Goal: Task Accomplishment & Management: Manage account settings

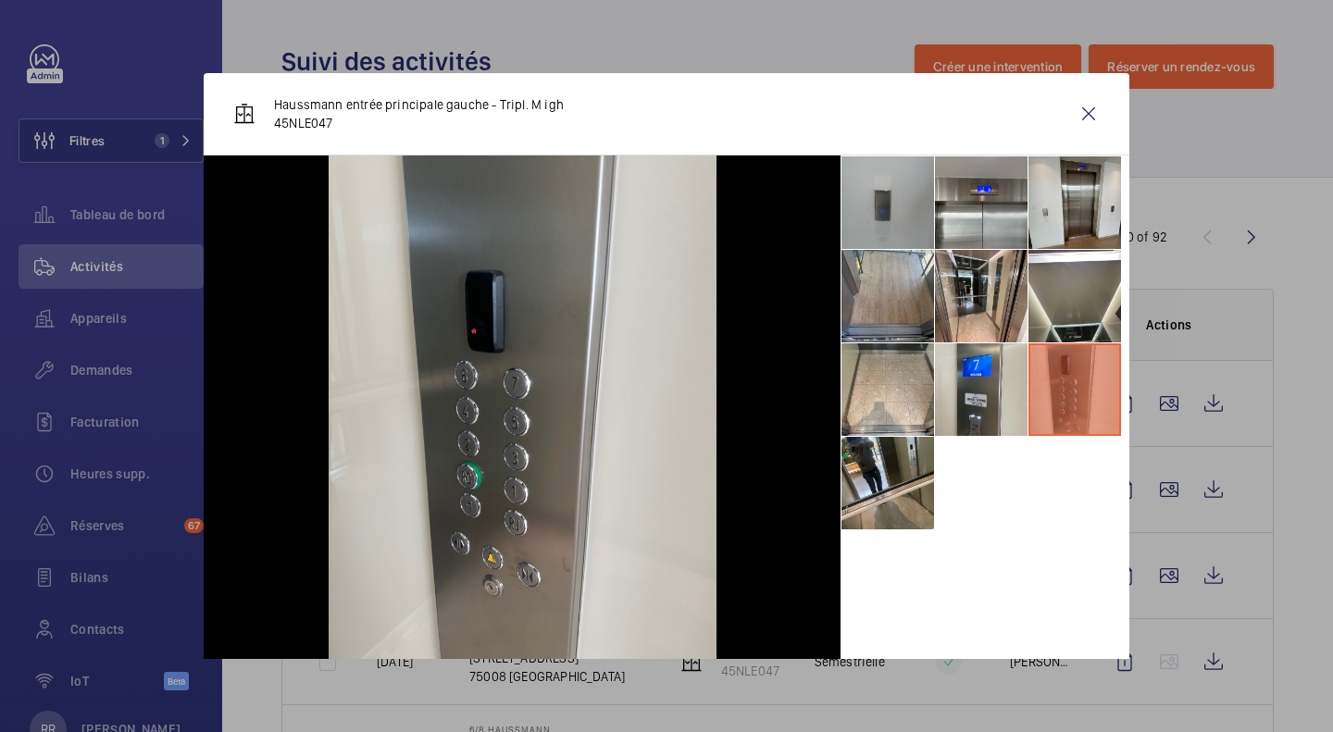
scroll to position [24, 0]
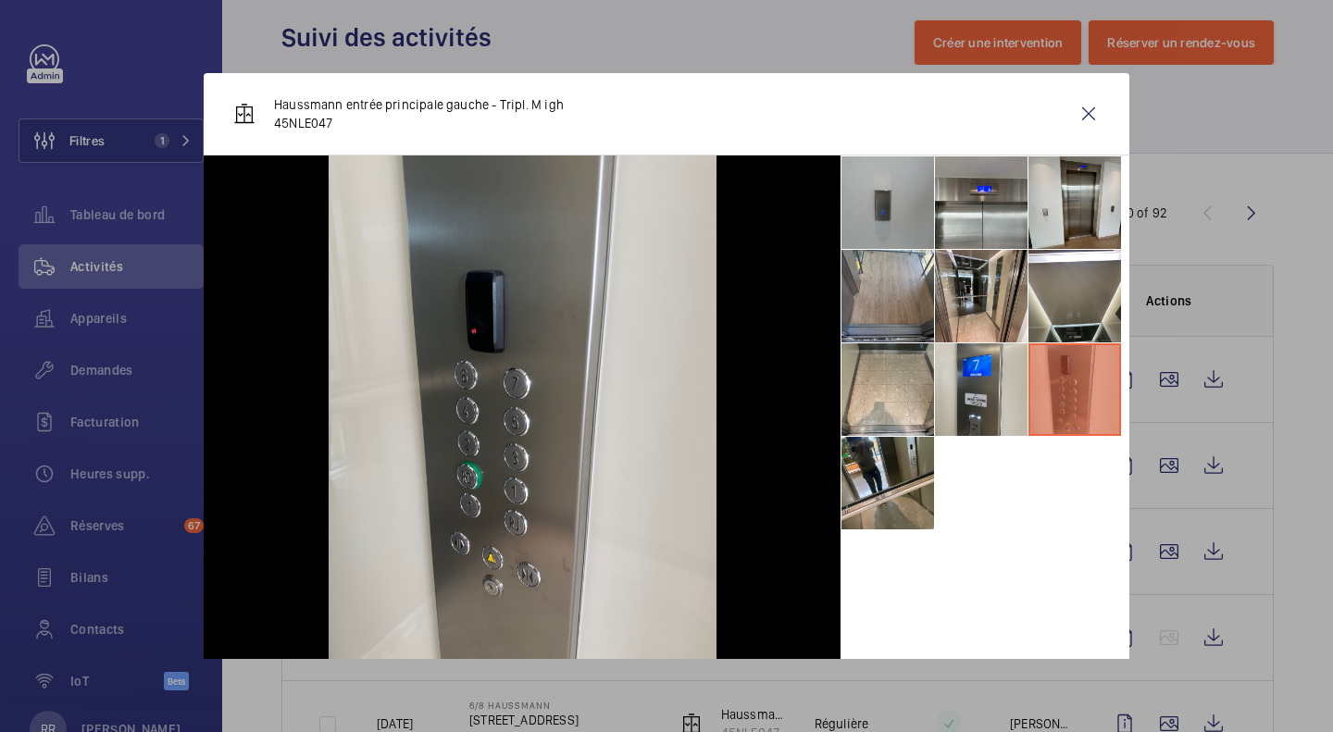
click at [1070, 120] on wm-front-icon-button at bounding box center [1089, 114] width 44 height 44
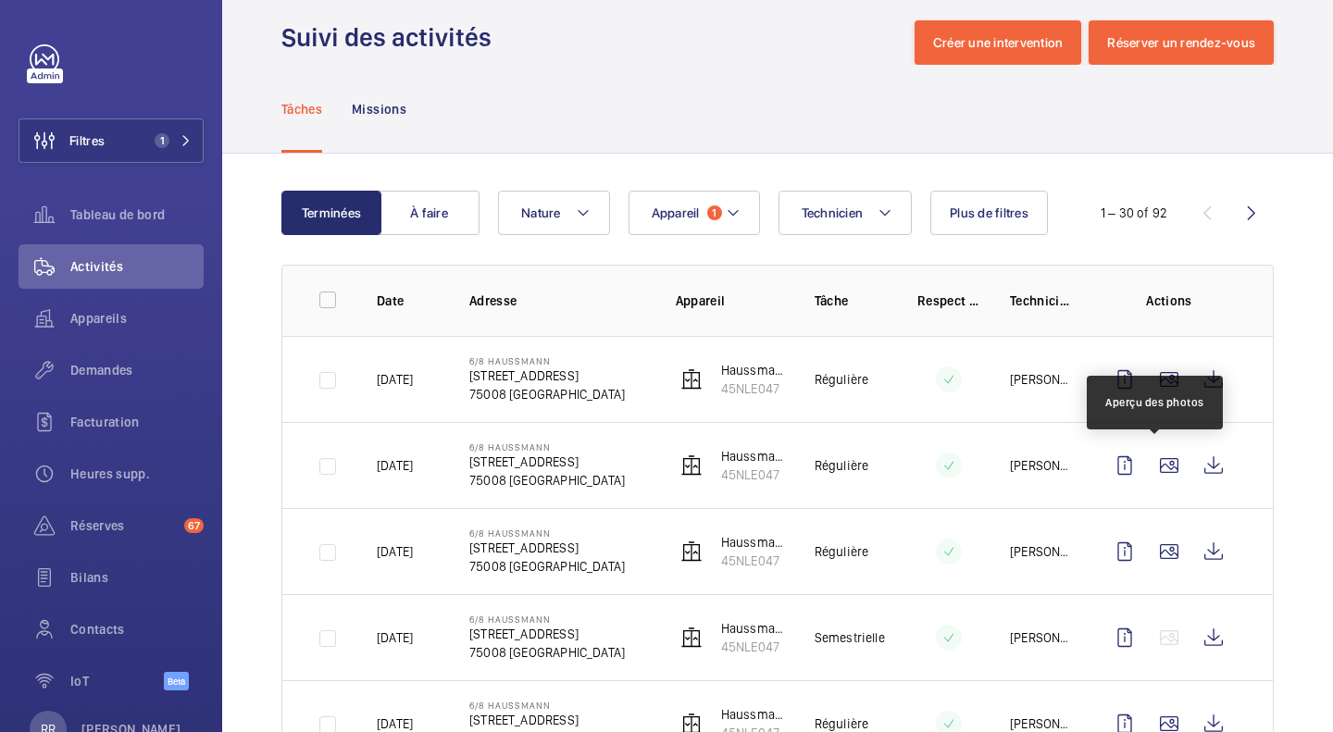
click at [1155, 469] on wm-front-icon-button at bounding box center [1169, 466] width 44 height 44
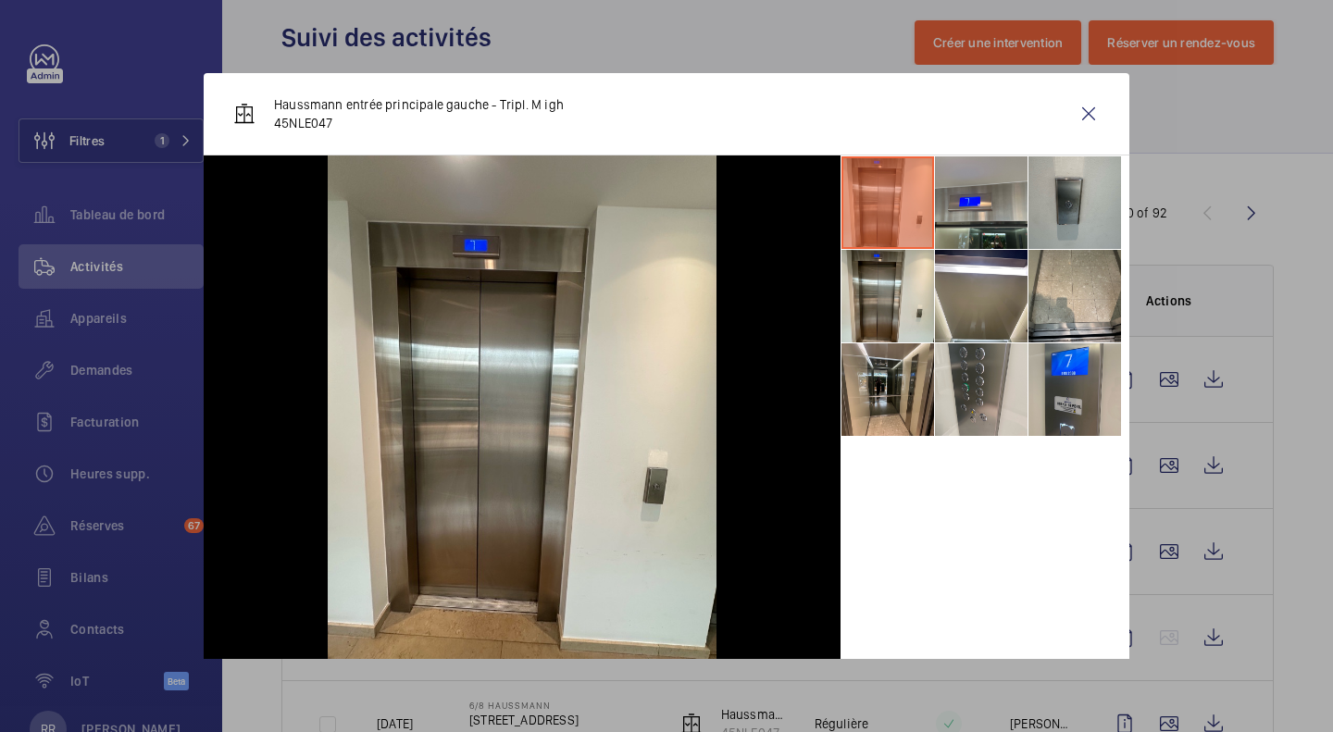
click at [1158, 552] on div at bounding box center [666, 366] width 1333 height 732
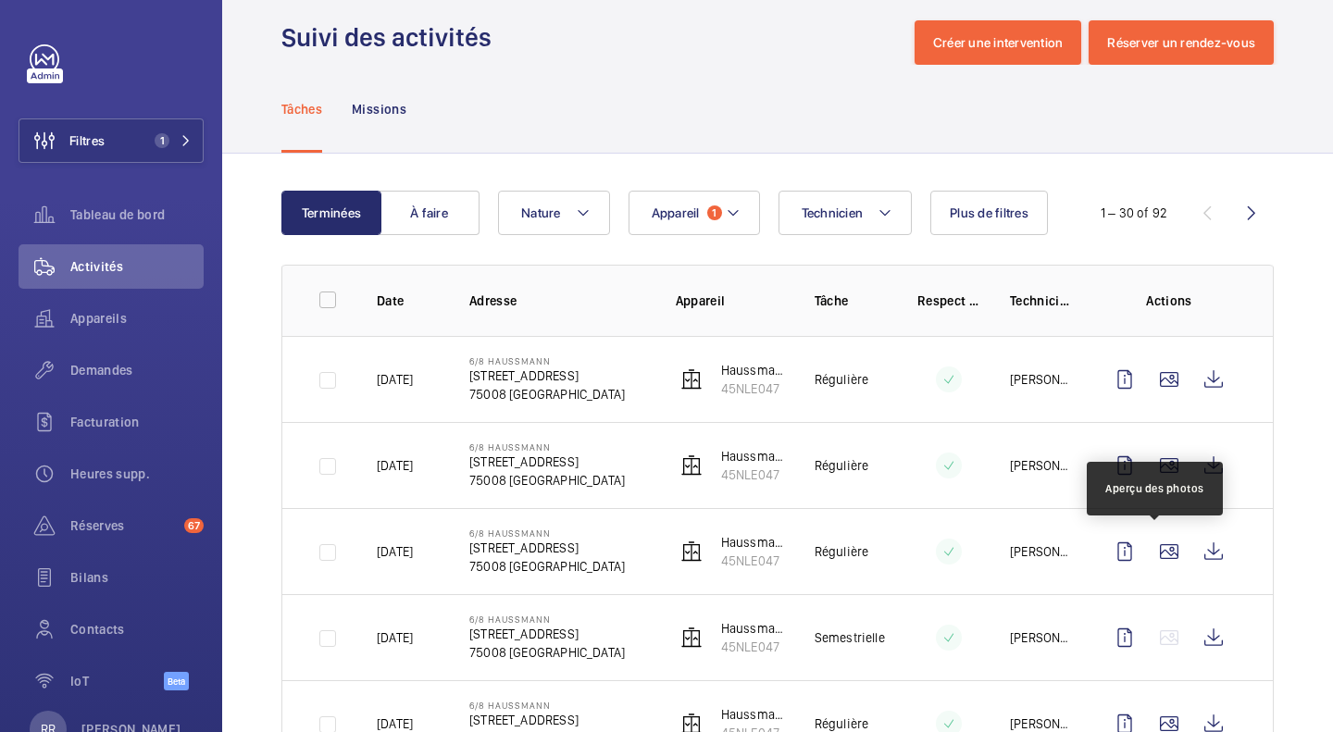
click at [1158, 552] on wm-front-icon-button at bounding box center [1169, 552] width 44 height 44
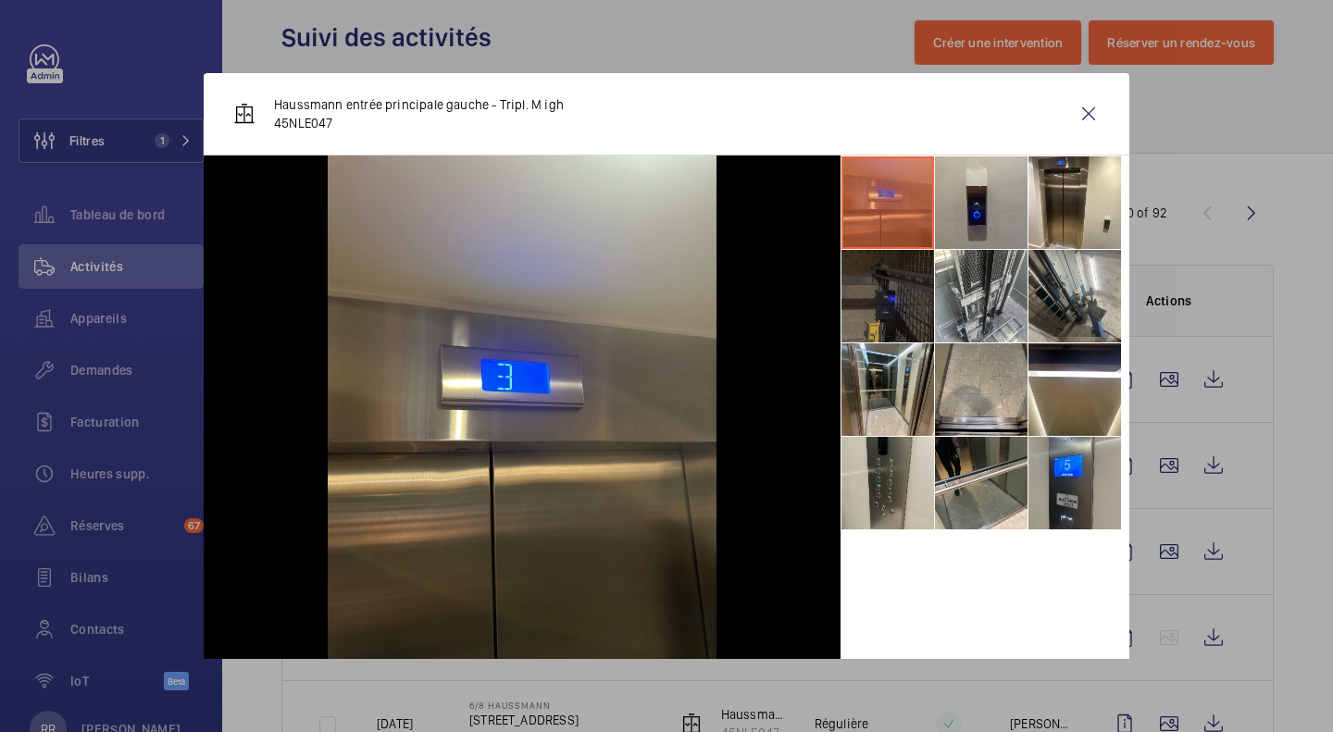
click at [1291, 518] on div at bounding box center [666, 366] width 1333 height 732
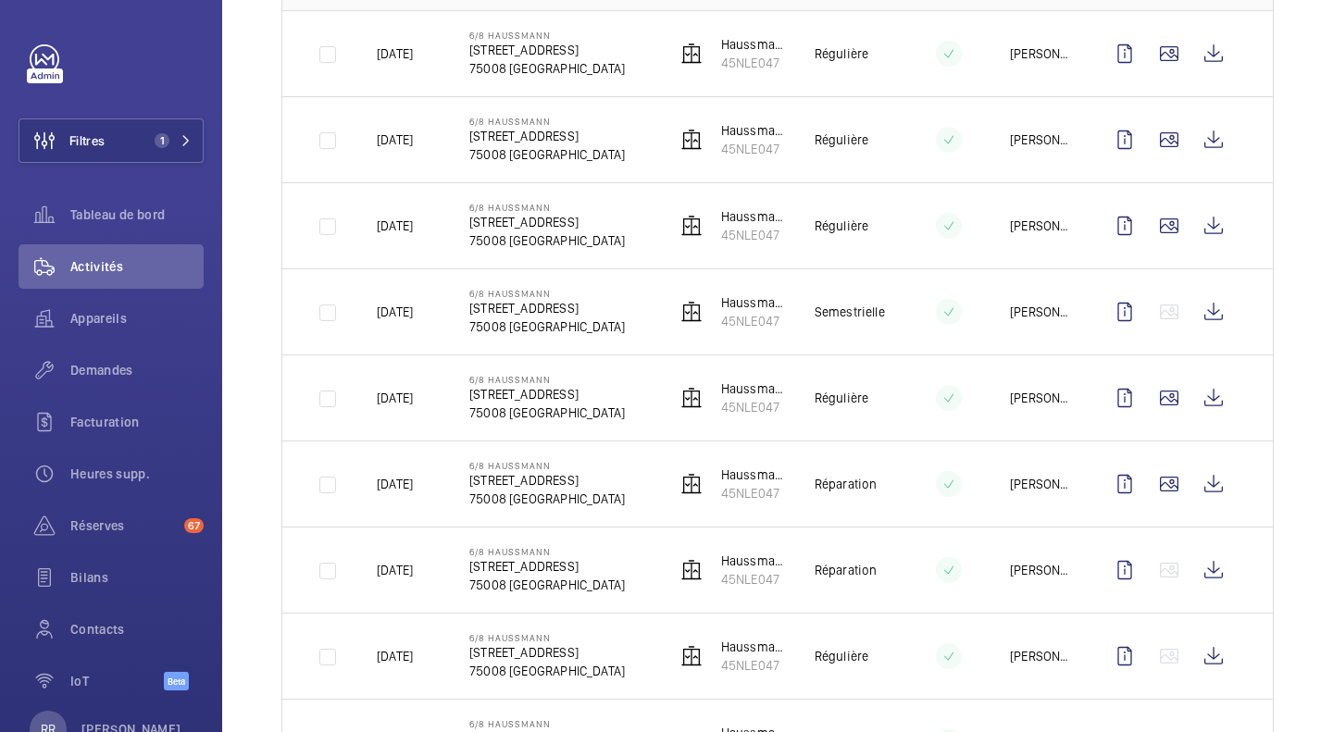
scroll to position [353, 0]
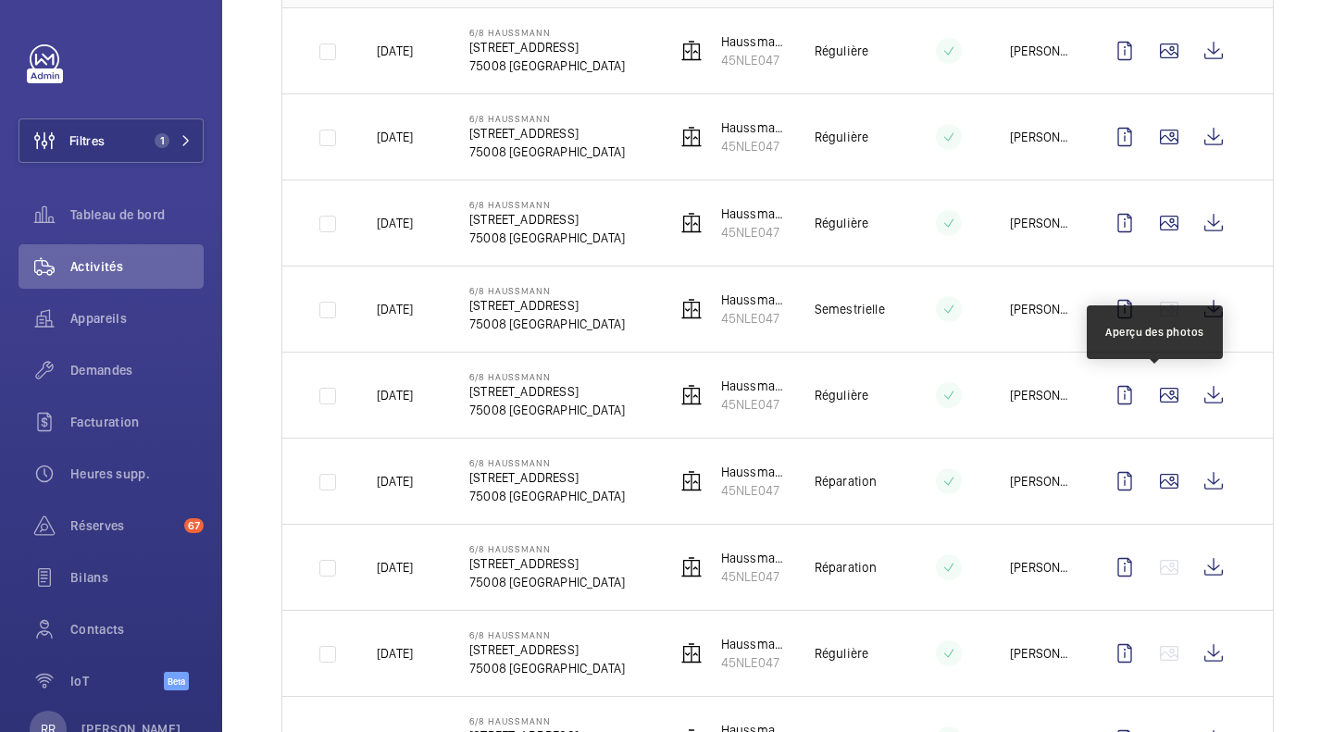
click at [1156, 400] on wm-front-icon-button at bounding box center [1169, 395] width 44 height 44
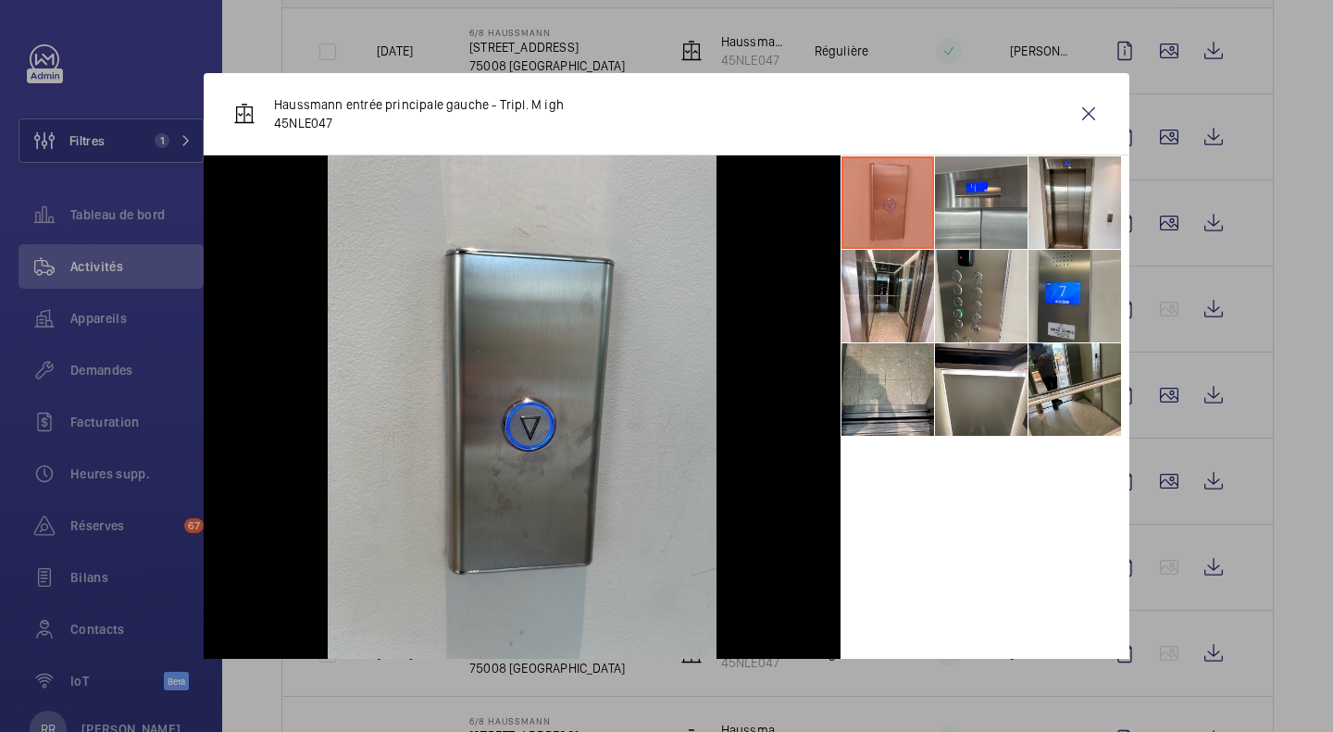
click at [1157, 487] on div at bounding box center [666, 366] width 1333 height 732
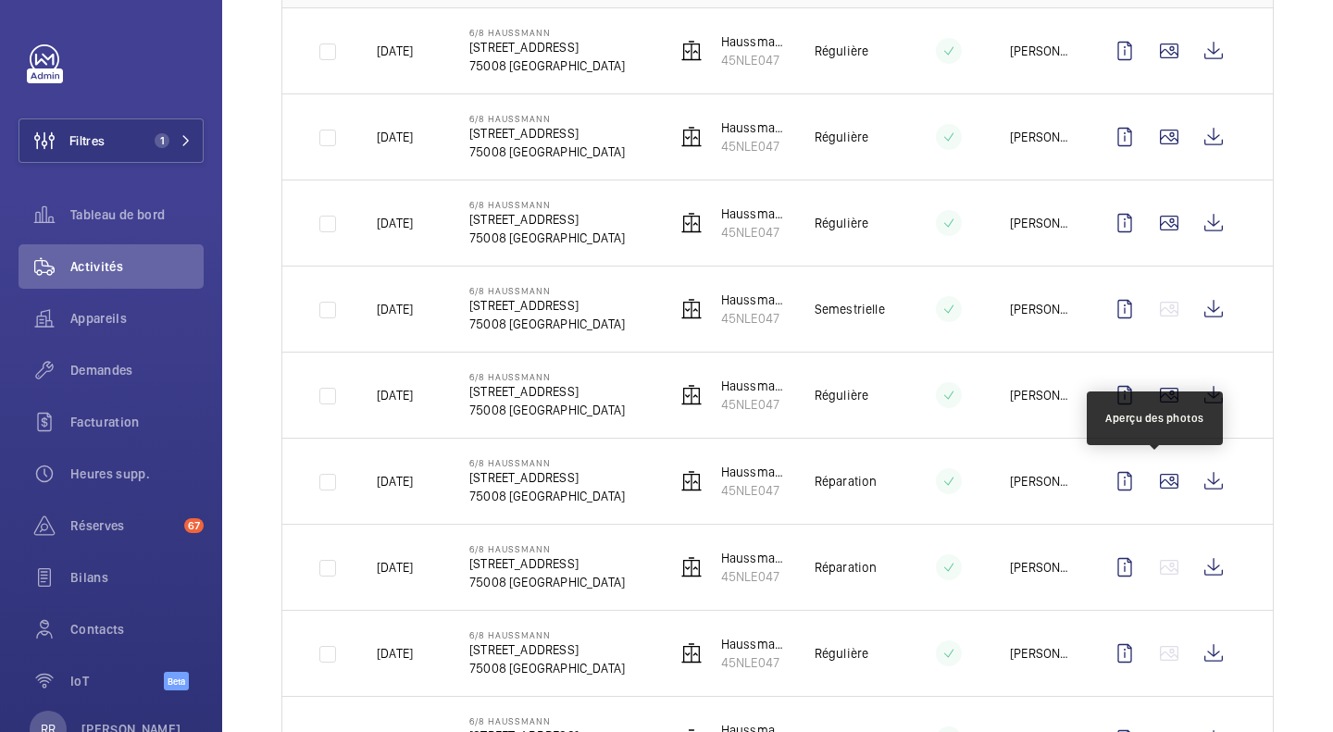
click at [1157, 487] on wm-front-icon-button at bounding box center [1169, 481] width 44 height 44
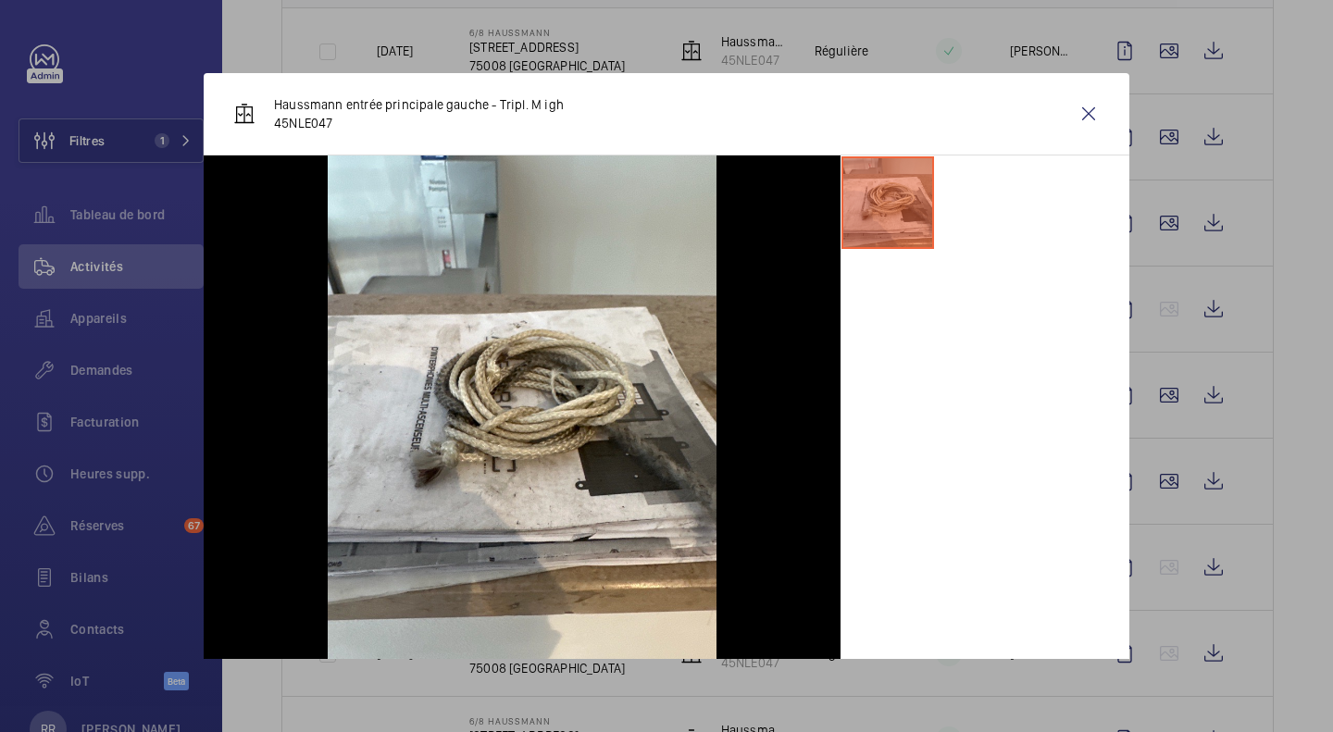
click at [1275, 472] on div at bounding box center [666, 366] width 1333 height 732
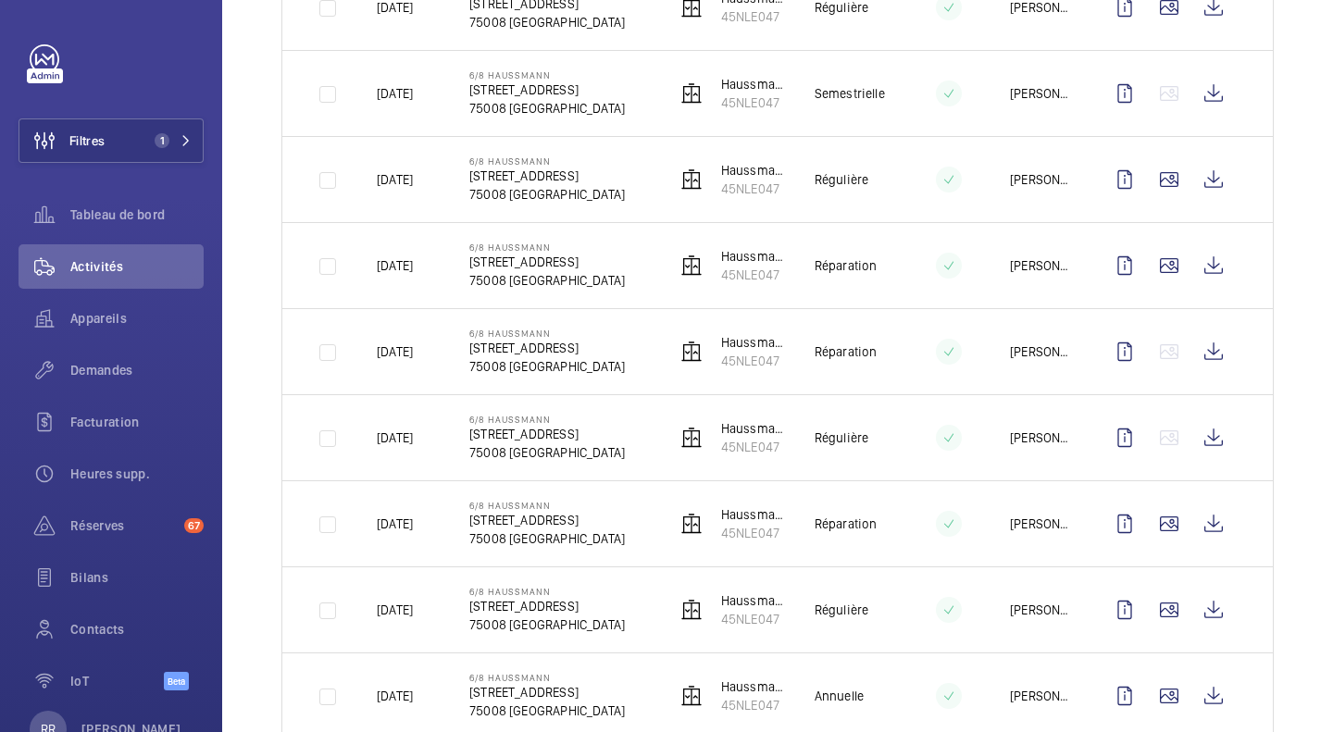
scroll to position [684, 0]
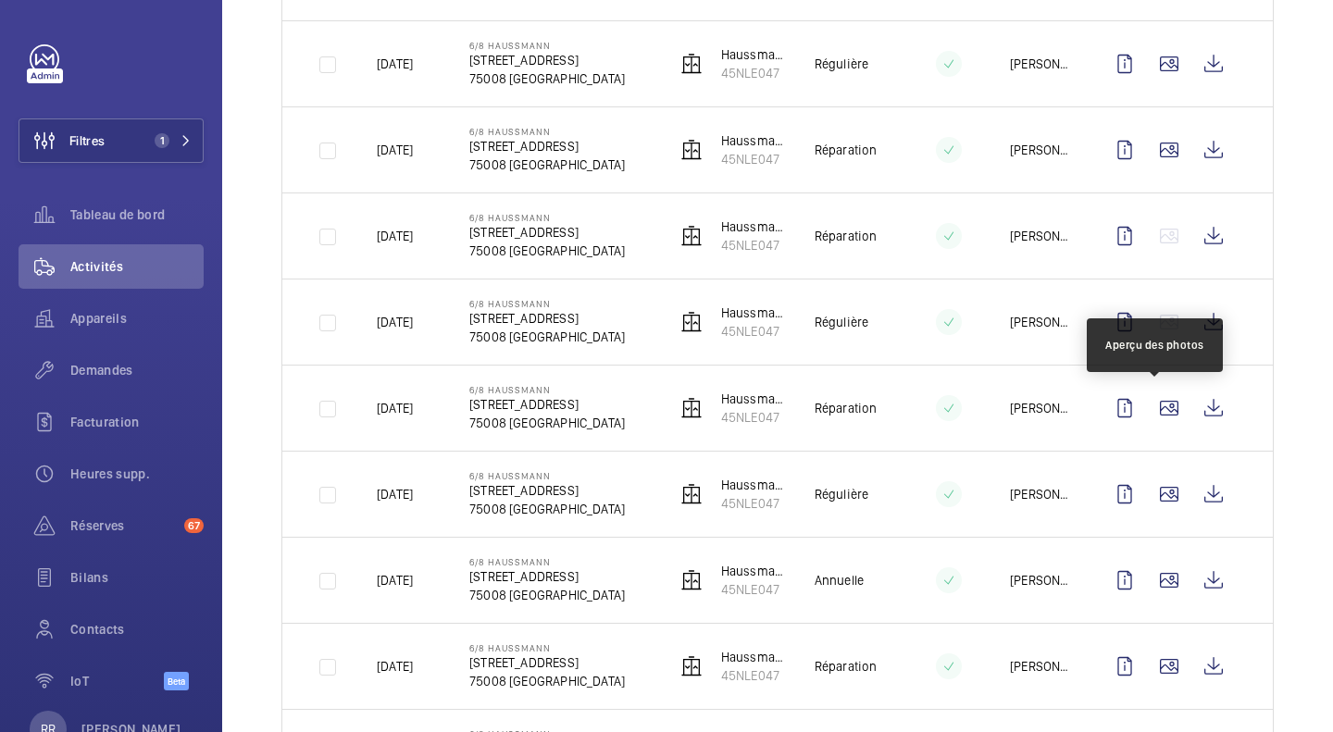
click at [1164, 405] on wm-front-icon-button at bounding box center [1169, 408] width 44 height 44
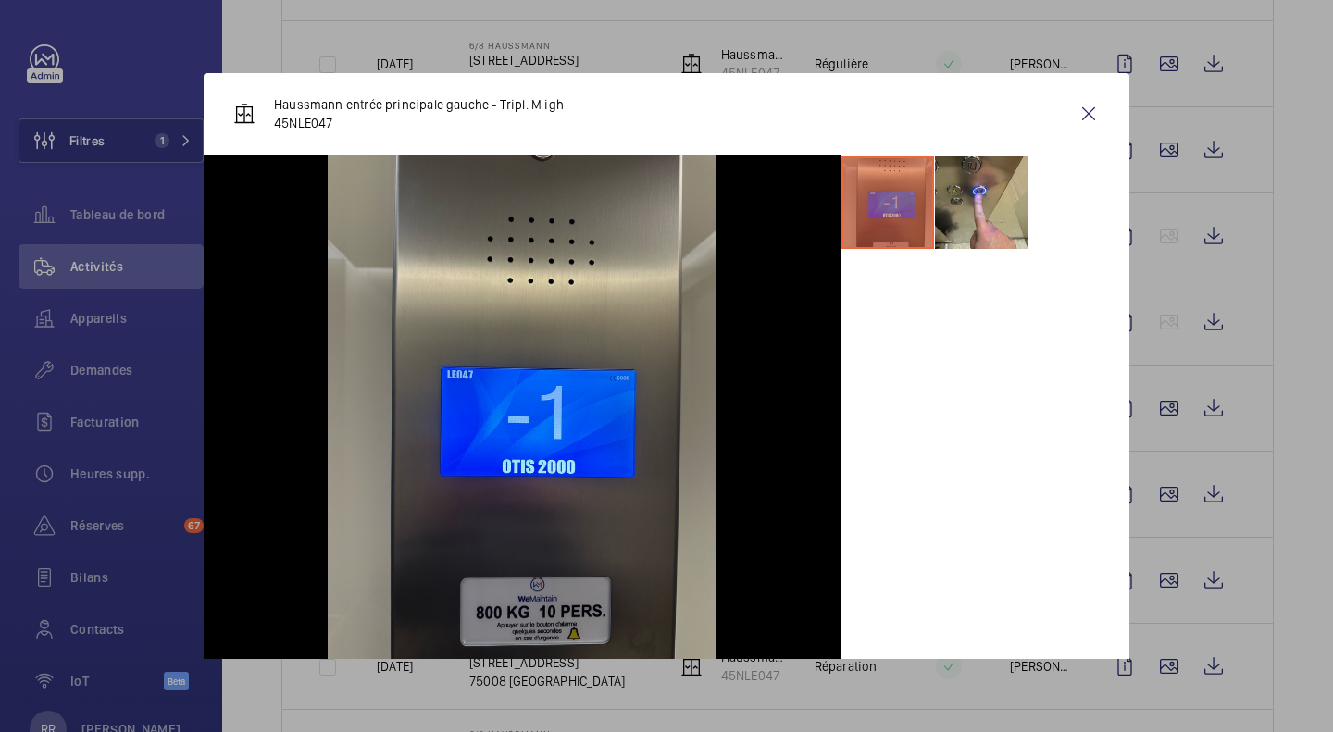
scroll to position [15, 0]
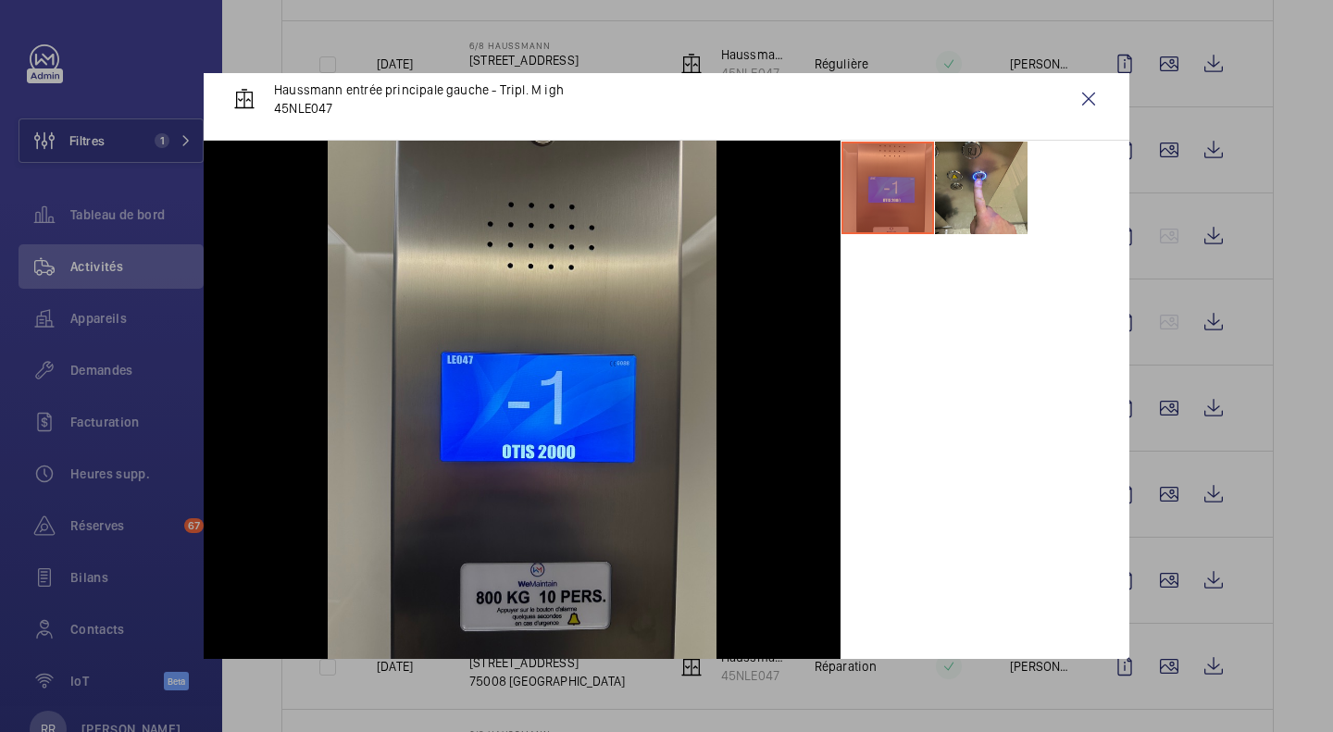
click at [1297, 570] on div at bounding box center [666, 366] width 1333 height 732
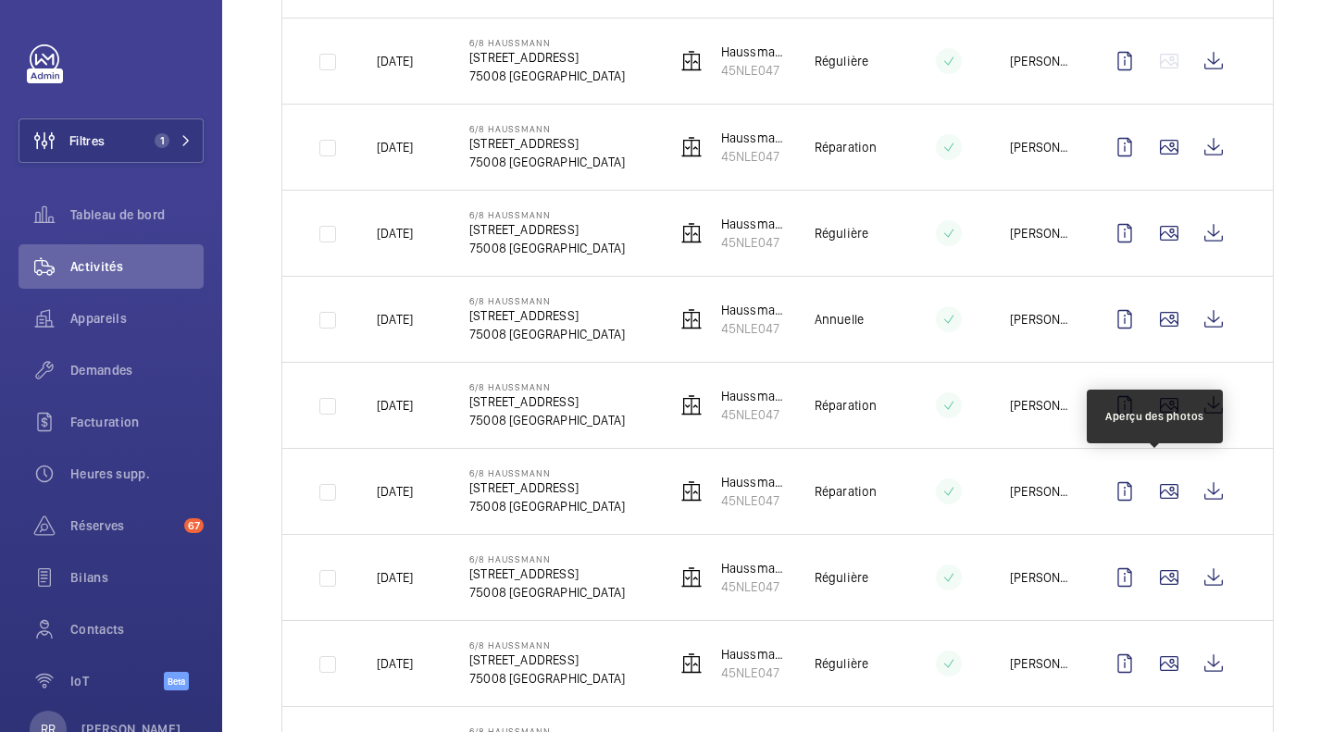
scroll to position [957, 0]
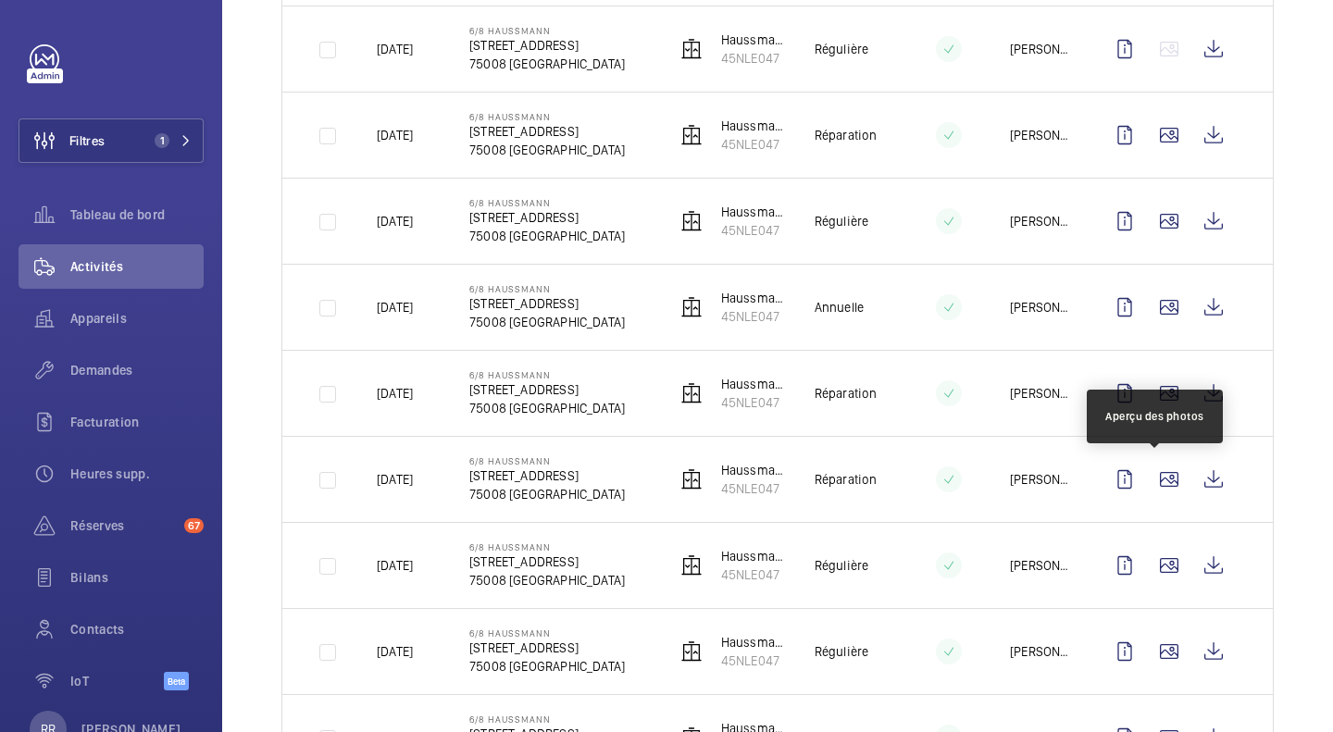
click at [1165, 490] on wm-front-icon-button at bounding box center [1169, 479] width 44 height 44
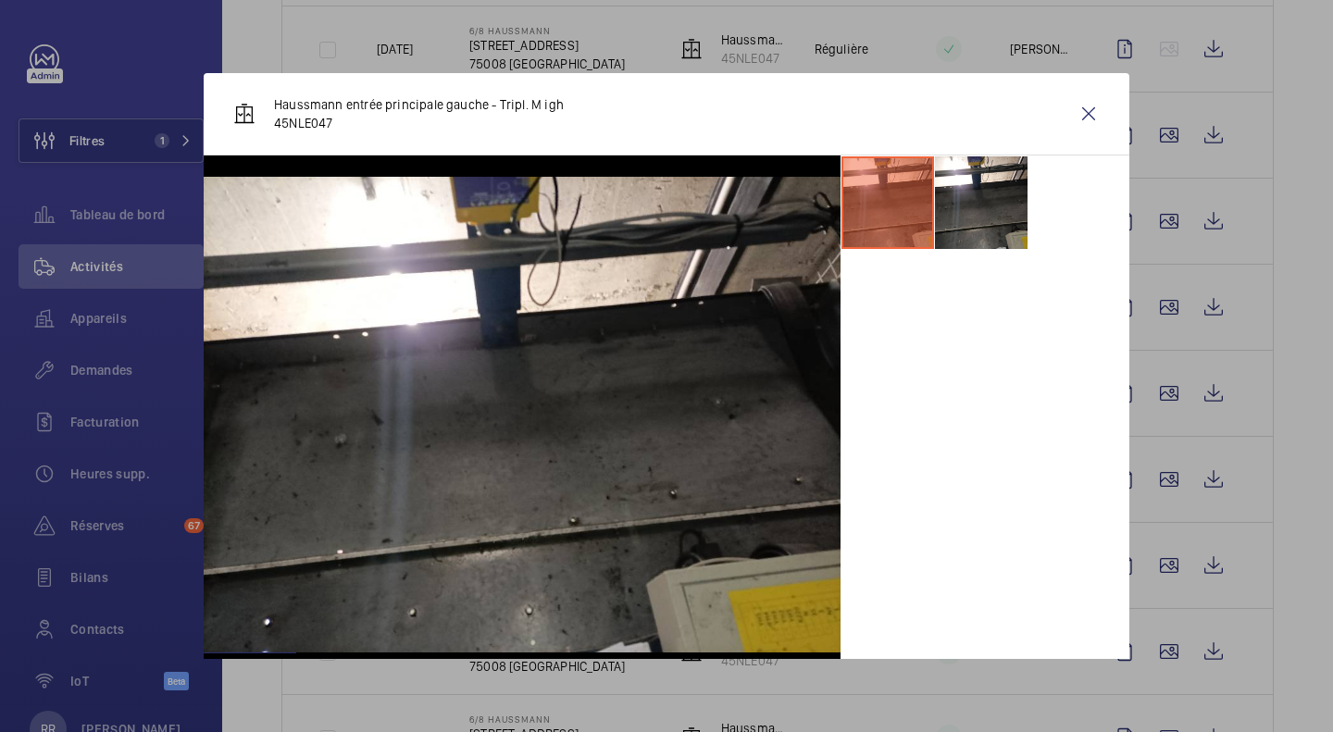
click at [1314, 557] on div at bounding box center [666, 366] width 1333 height 732
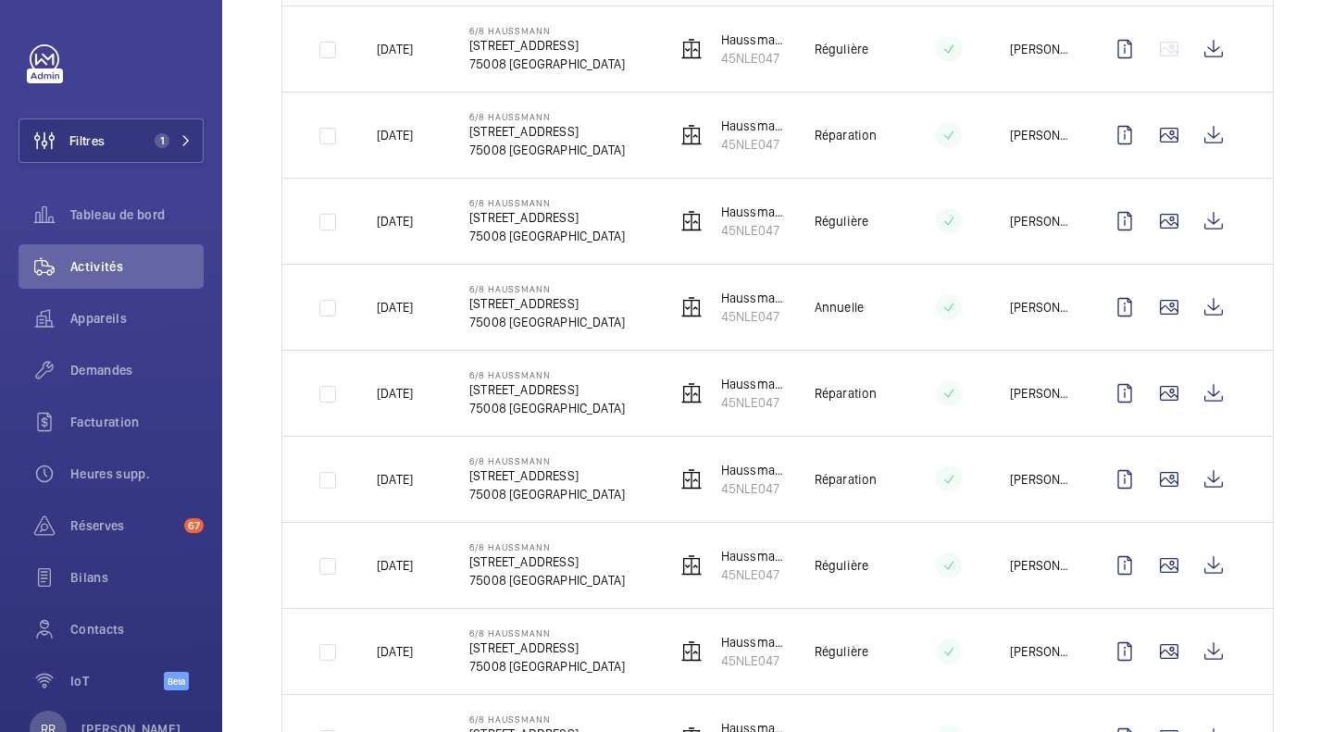
scroll to position [1134, 0]
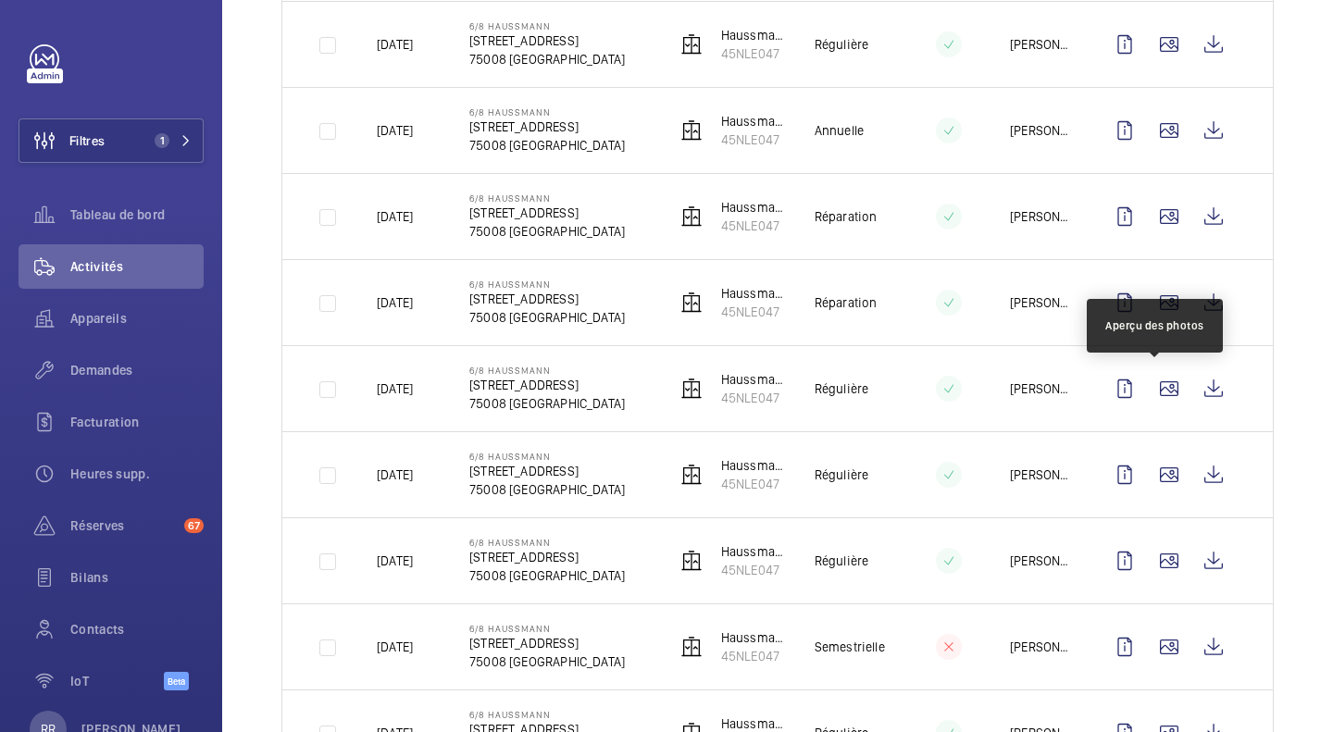
click at [1147, 398] on wm-front-icon-button at bounding box center [1169, 389] width 44 height 44
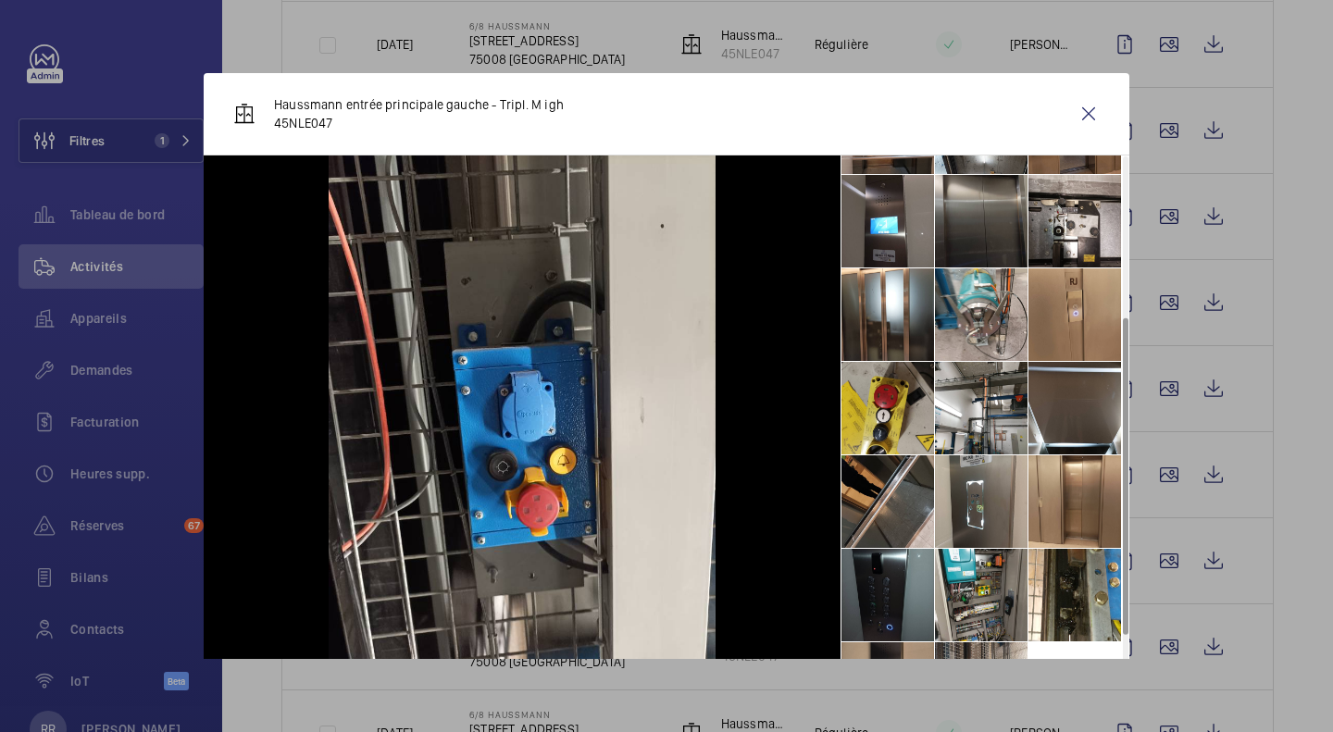
scroll to position [294, 0]
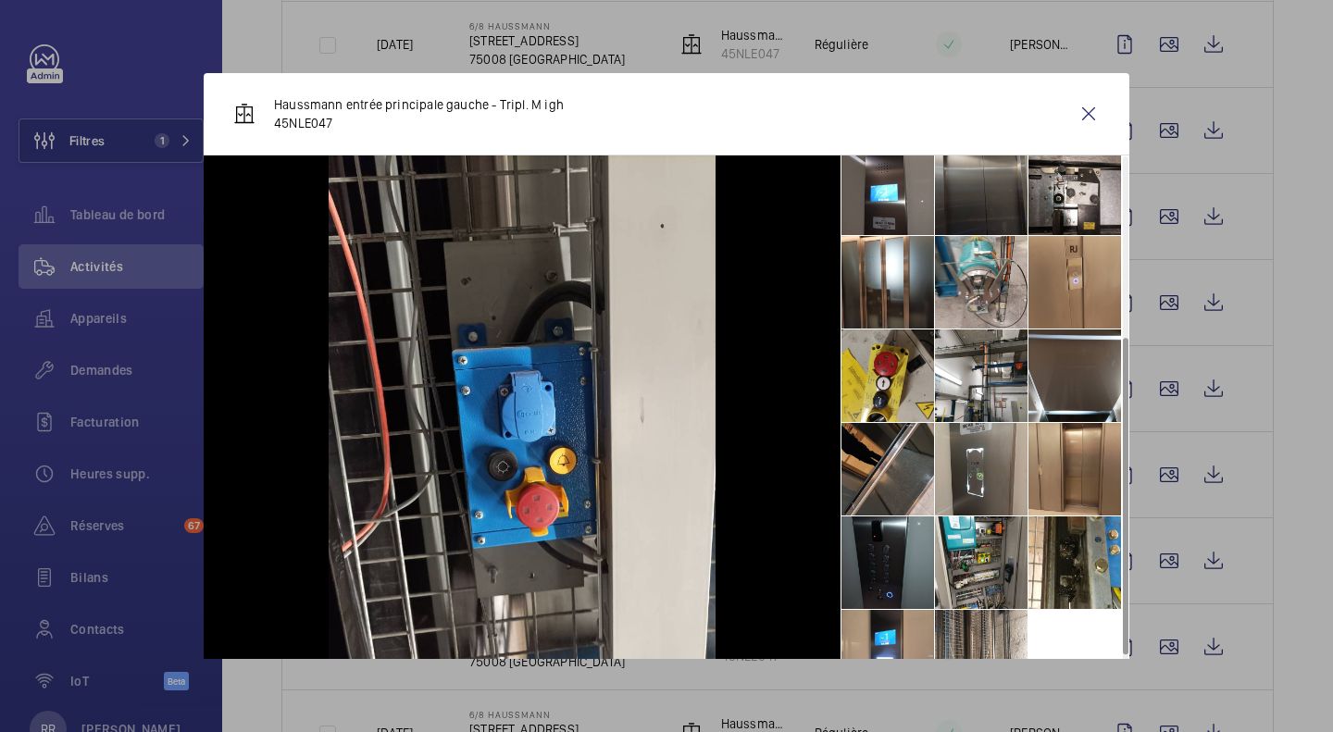
click at [860, 290] on li at bounding box center [888, 282] width 93 height 93
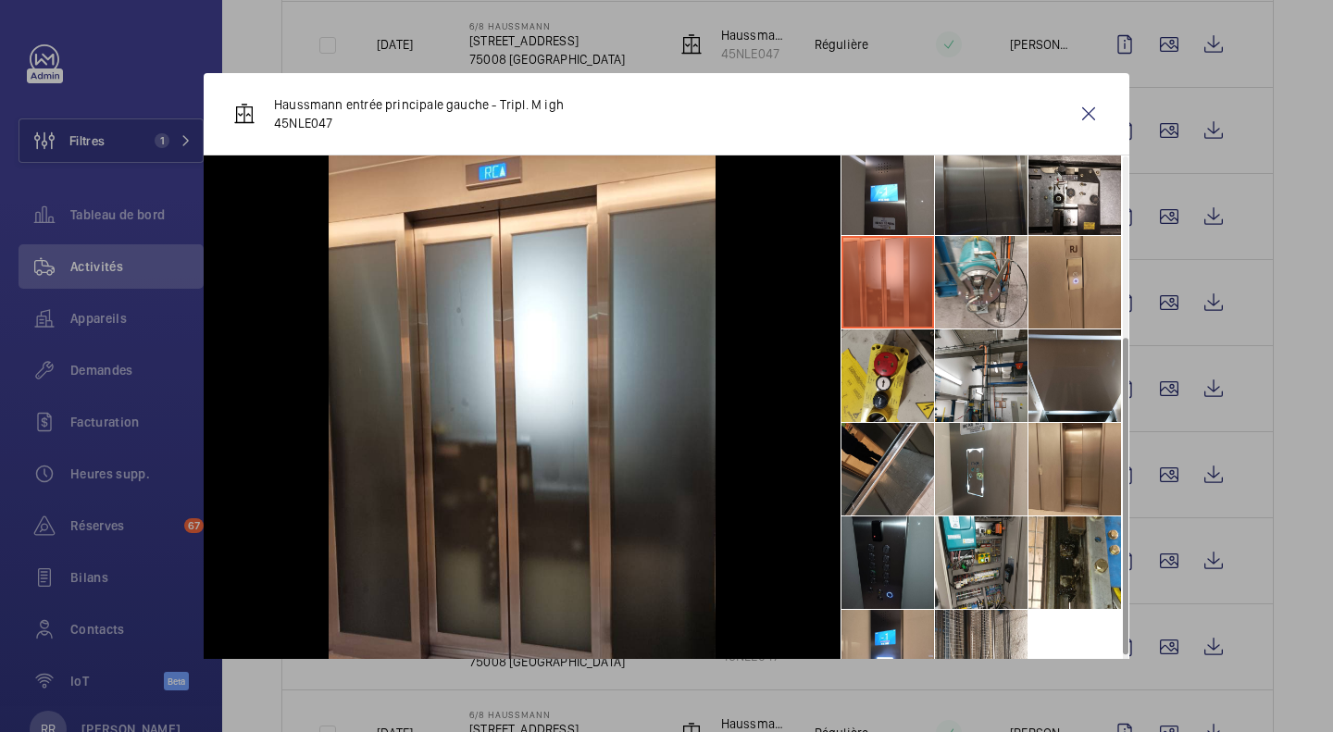
click at [1073, 119] on wm-front-icon-button at bounding box center [1089, 114] width 44 height 44
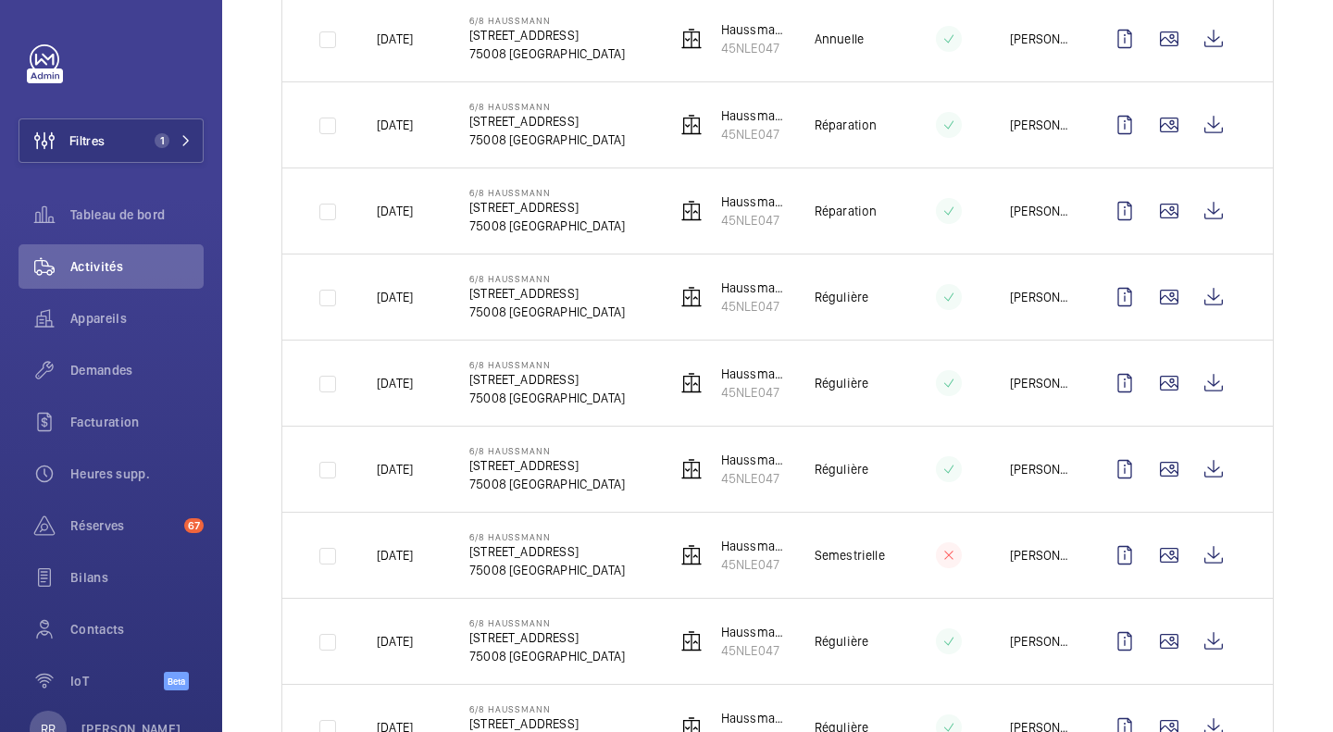
scroll to position [1227, 0]
click at [1160, 638] on wm-front-icon-button at bounding box center [1169, 641] width 44 height 44
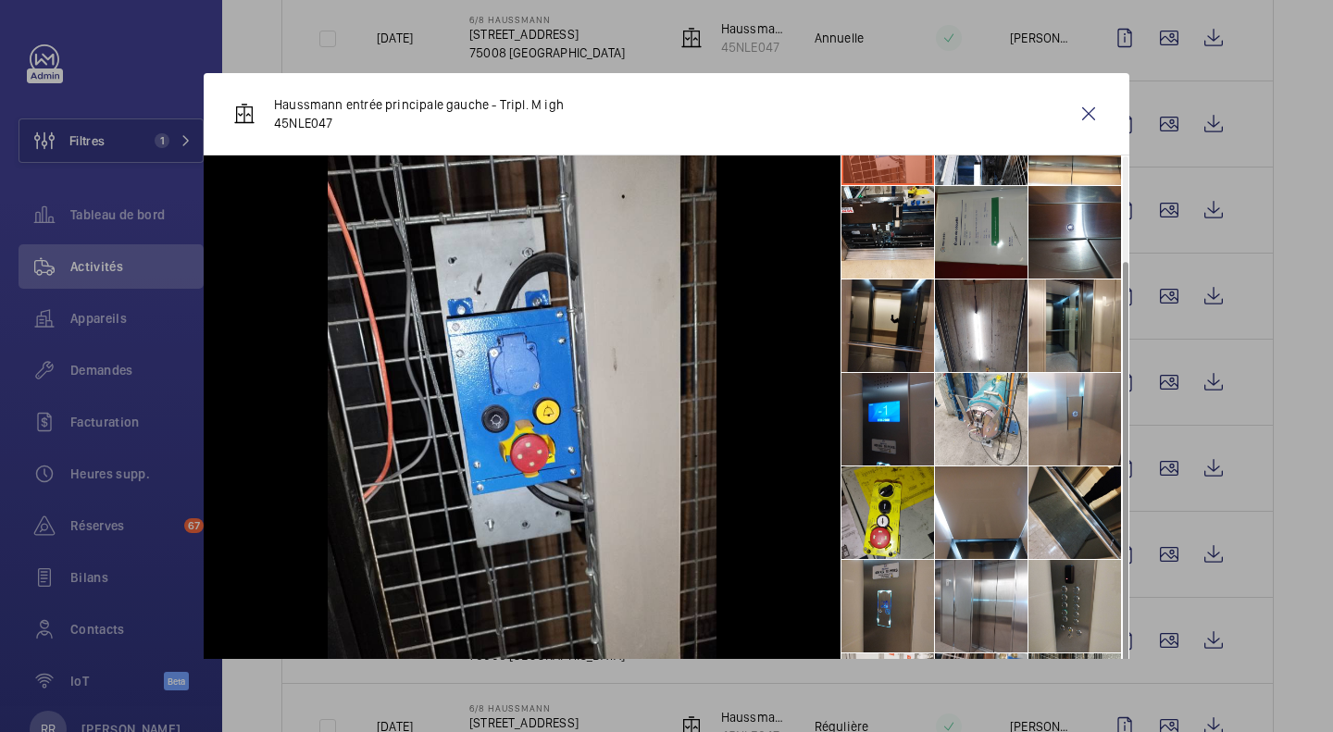
scroll to position [132, 0]
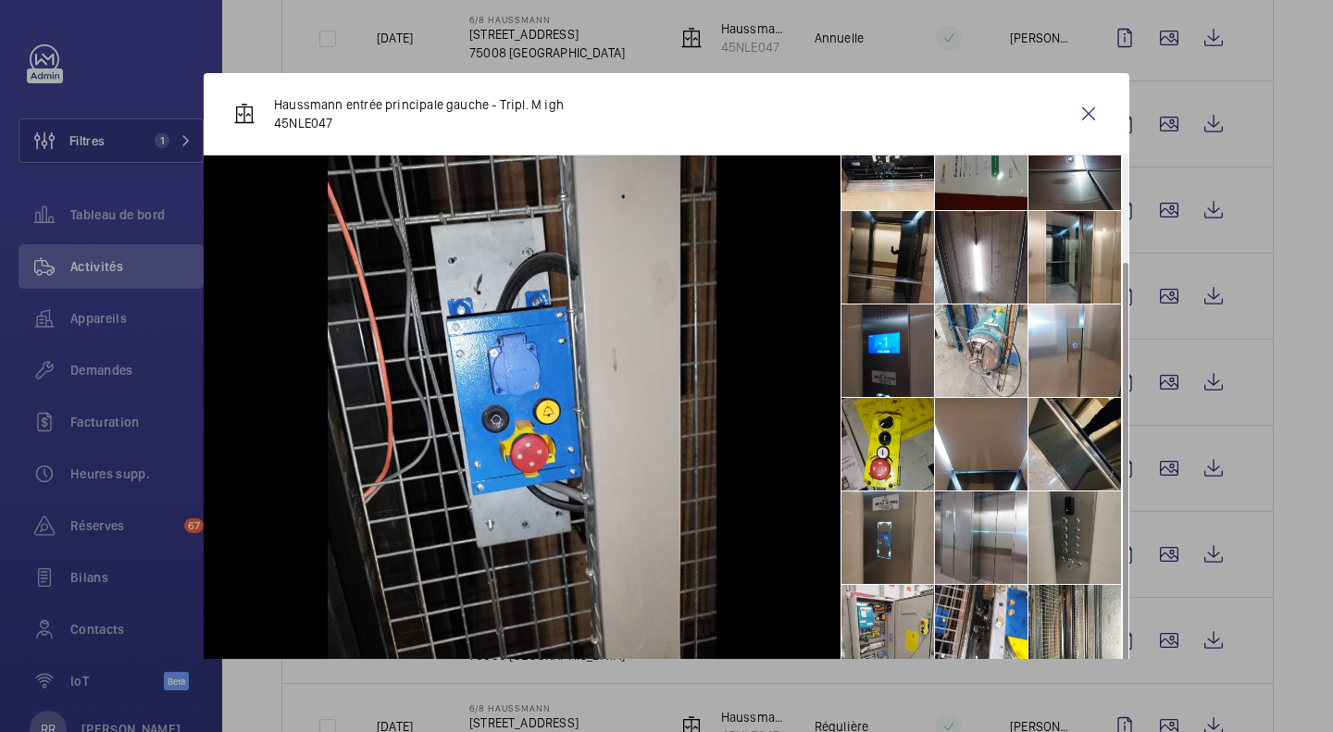
click at [874, 267] on li at bounding box center [888, 257] width 93 height 93
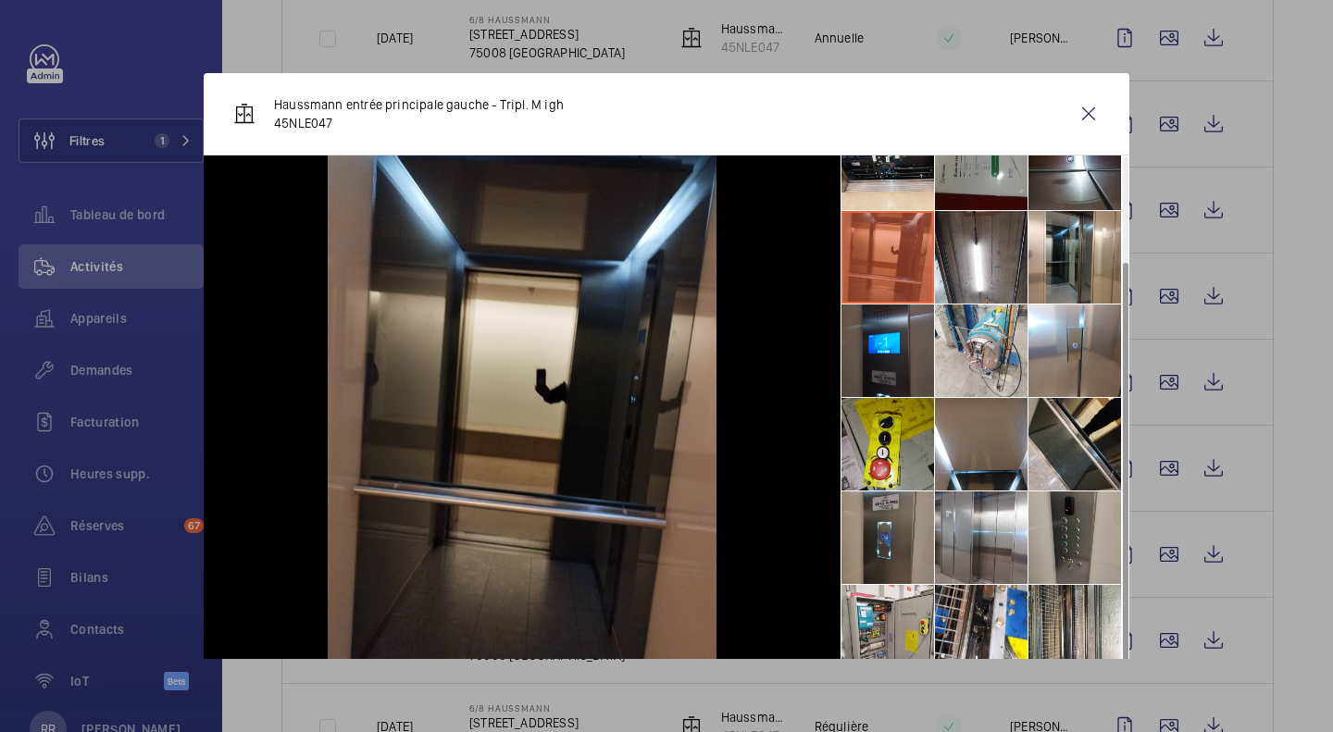
click at [875, 531] on li at bounding box center [888, 538] width 93 height 93
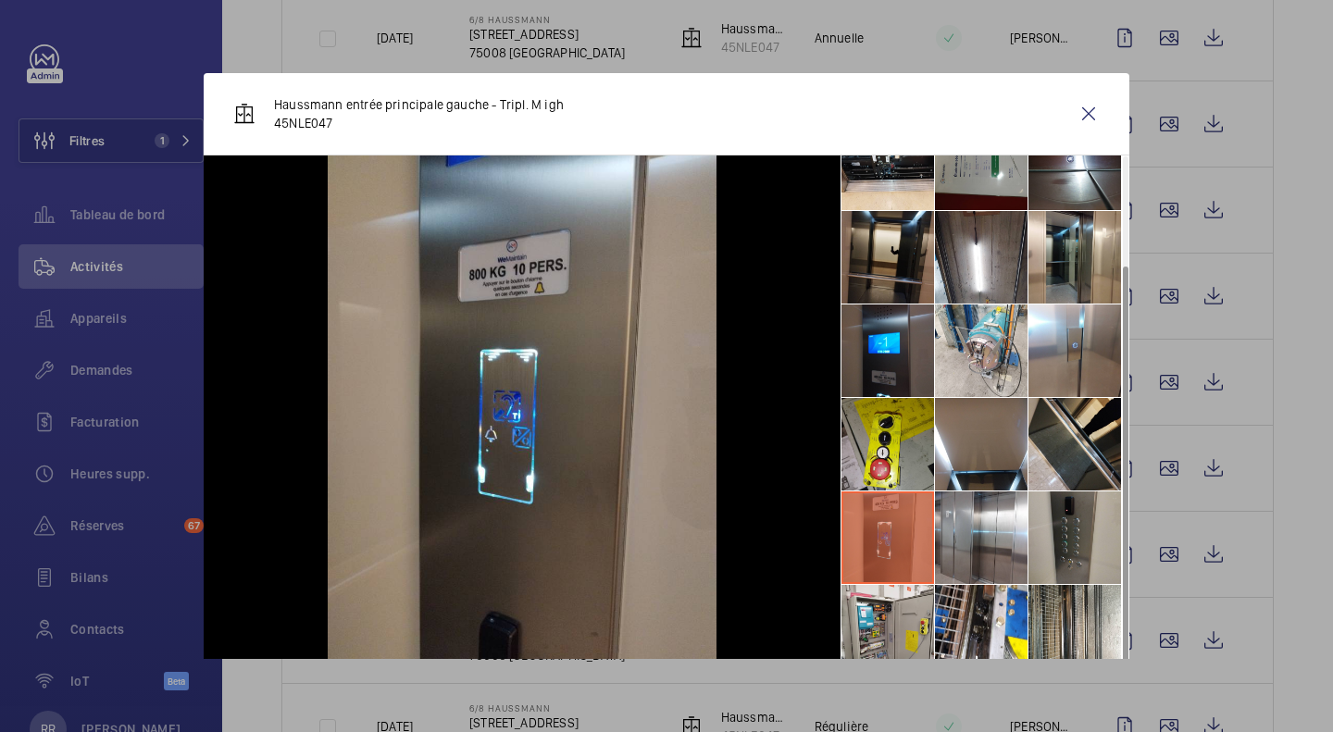
scroll to position [137, 0]
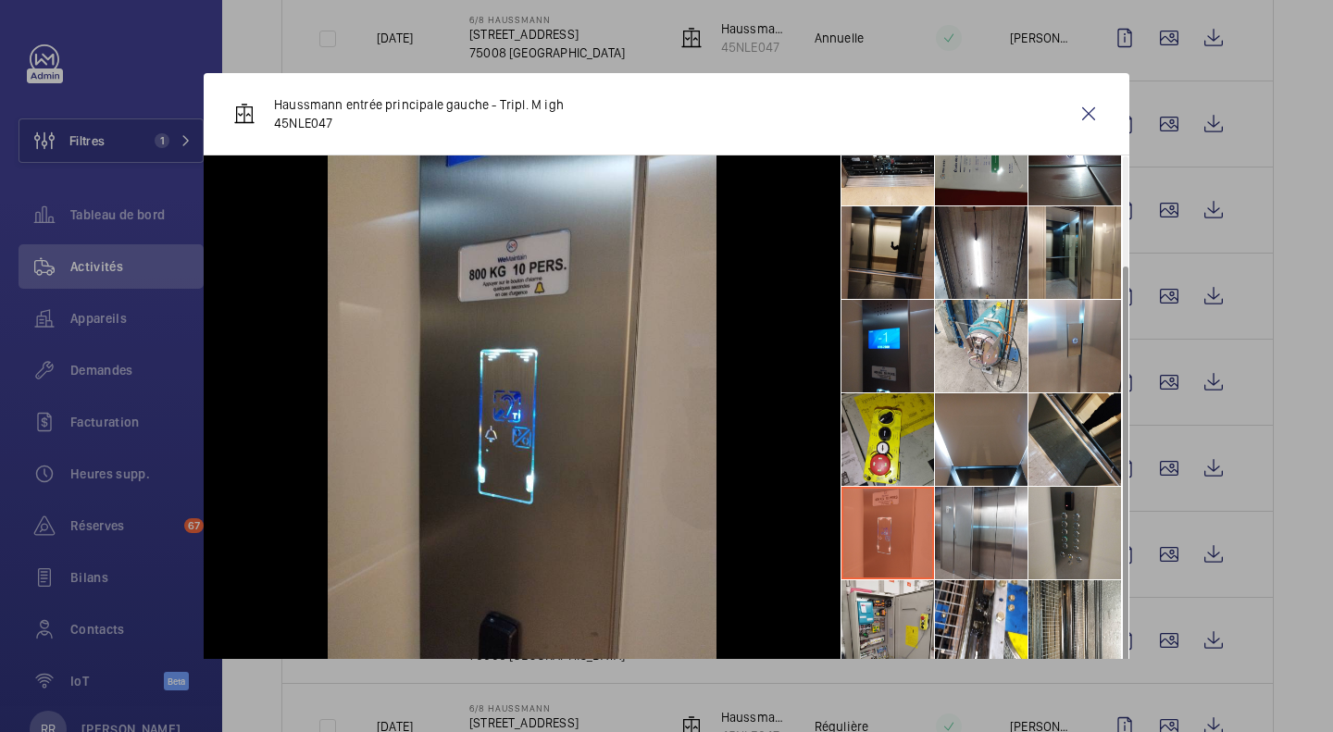
click at [869, 617] on li at bounding box center [888, 627] width 93 height 93
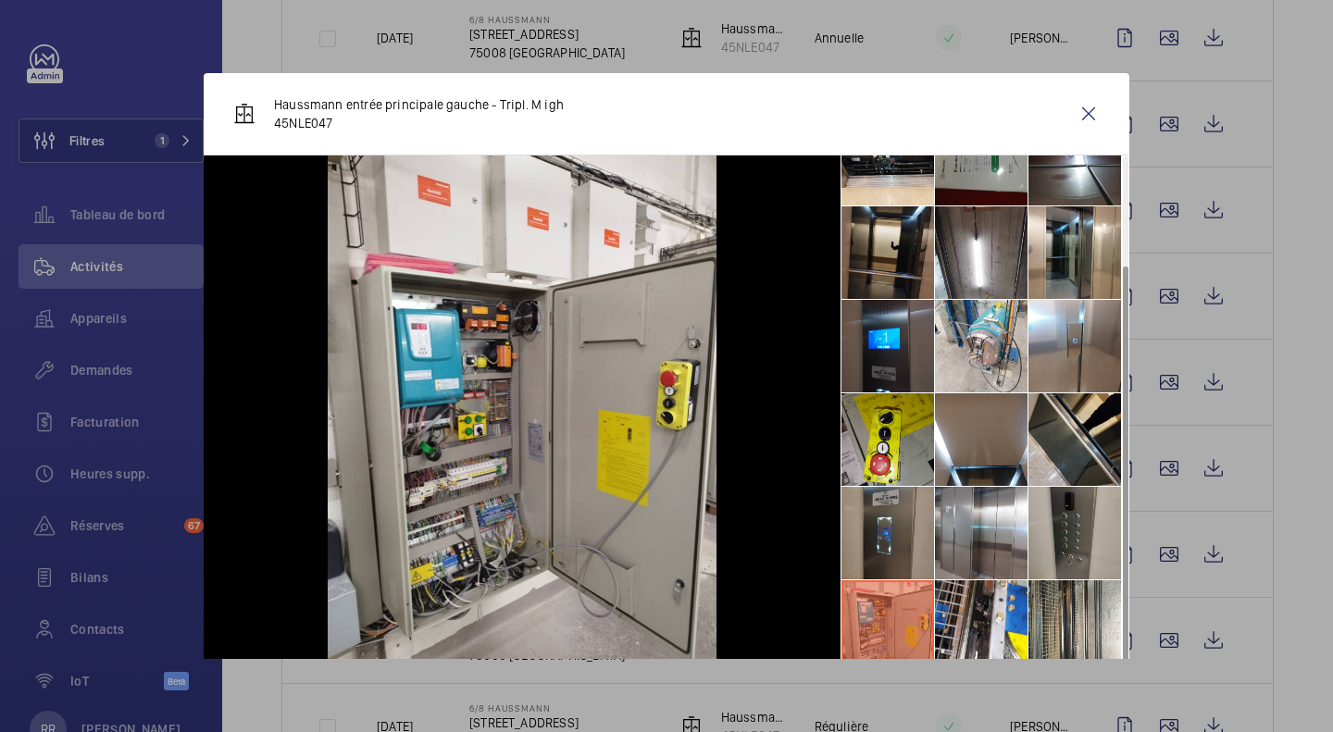
click at [1029, 531] on li at bounding box center [1075, 533] width 93 height 93
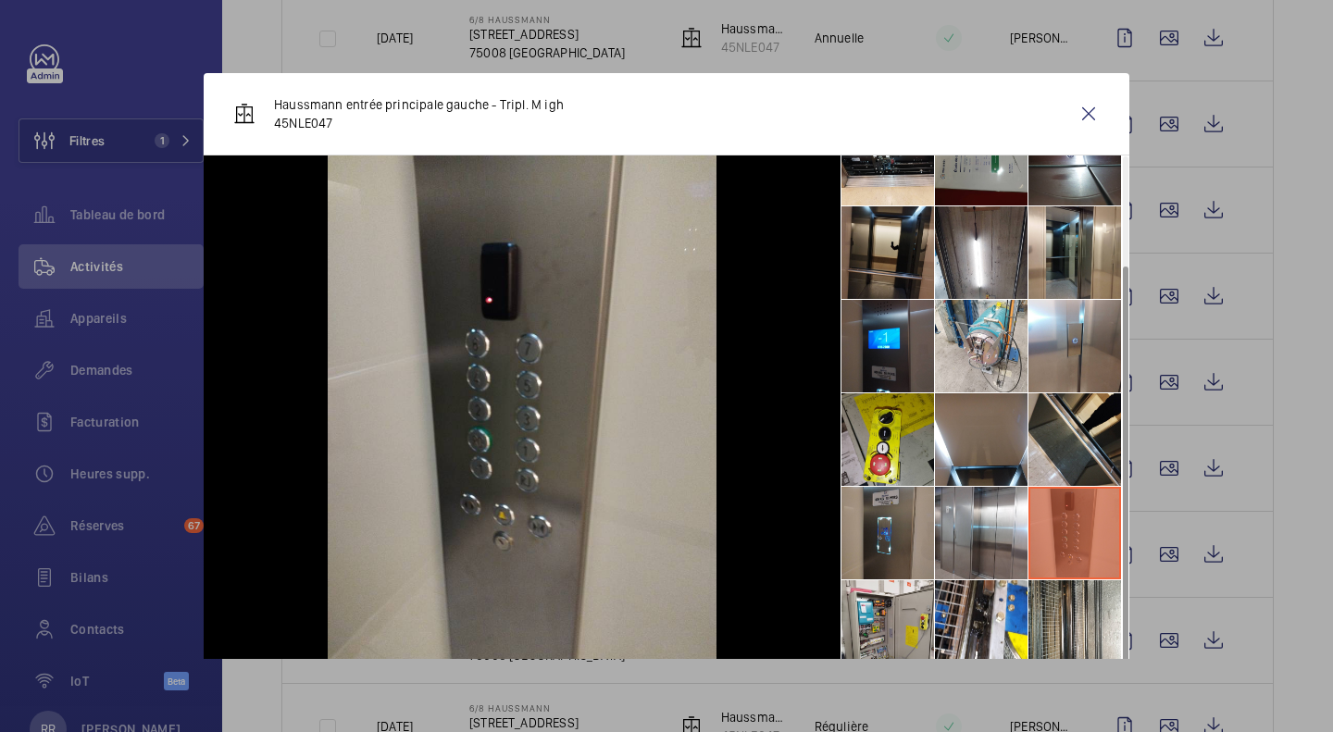
click at [1061, 231] on li at bounding box center [1075, 252] width 93 height 93
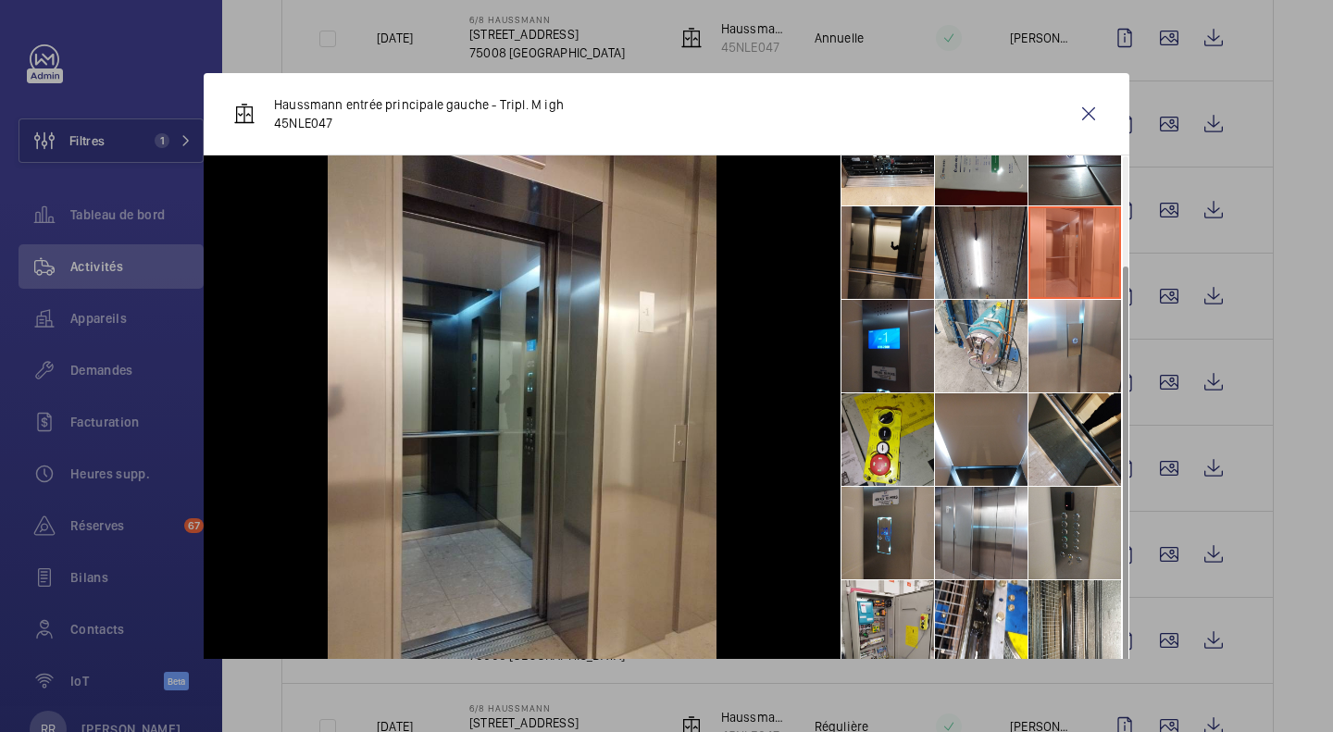
click at [1082, 125] on wm-front-icon-button at bounding box center [1089, 114] width 44 height 44
